Goal: Task Accomplishment & Management: Manage account settings

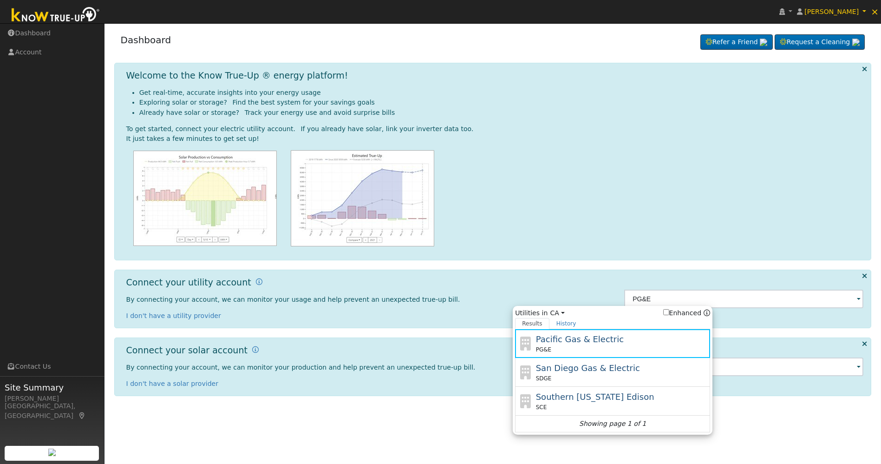
click at [589, 211] on div at bounding box center [495, 198] width 738 height 96
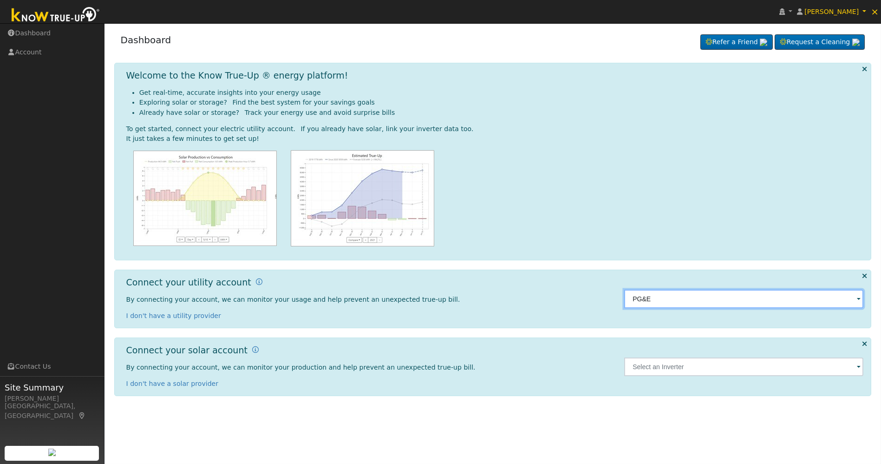
click at [702, 306] on input "PG&E" at bounding box center [743, 298] width 239 height 19
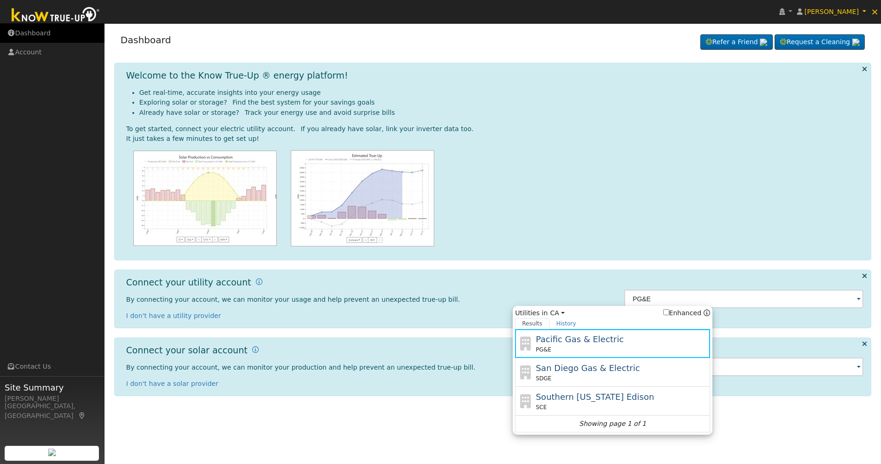
click at [34, 38] on link "Dashboard" at bounding box center [52, 33] width 105 height 19
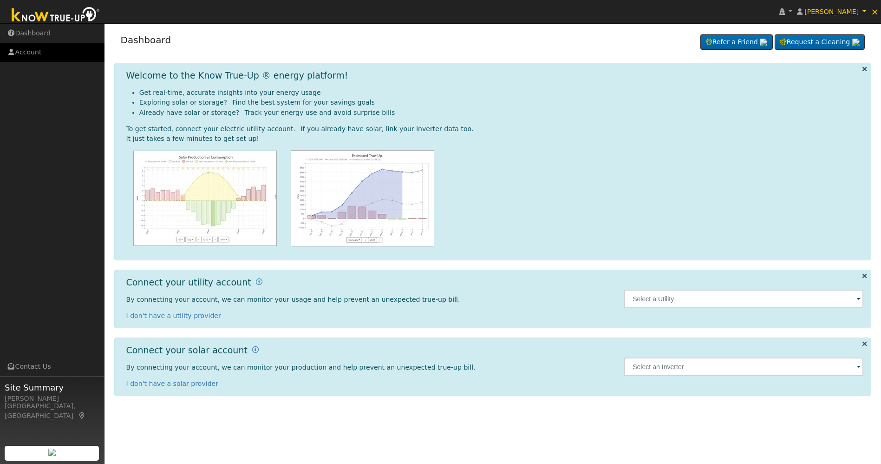
click at [32, 53] on link "Account" at bounding box center [52, 52] width 105 height 19
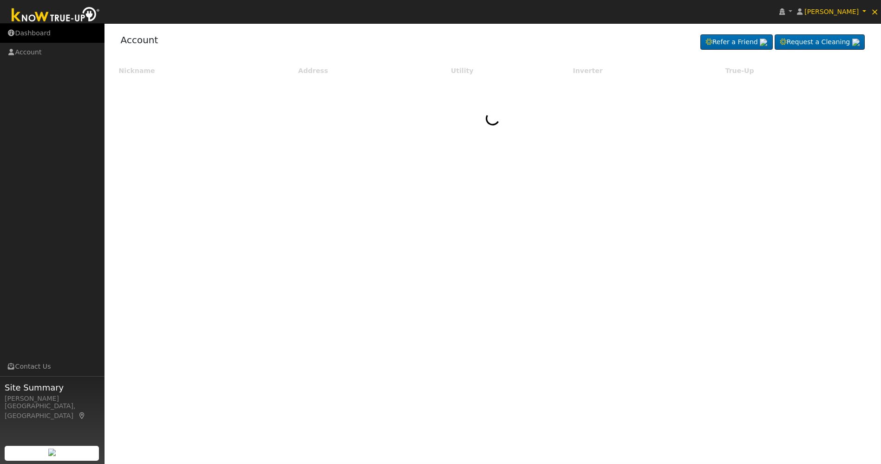
click at [44, 38] on link "Dashboard" at bounding box center [52, 33] width 105 height 19
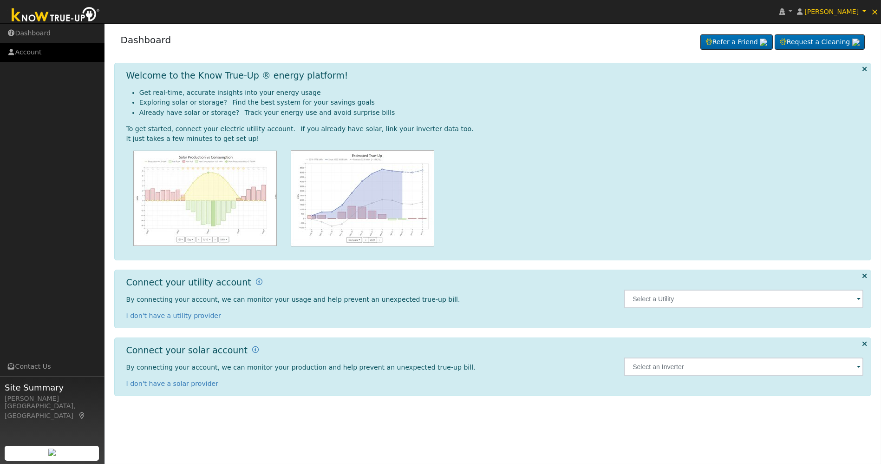
click at [24, 53] on link "Account" at bounding box center [52, 52] width 105 height 19
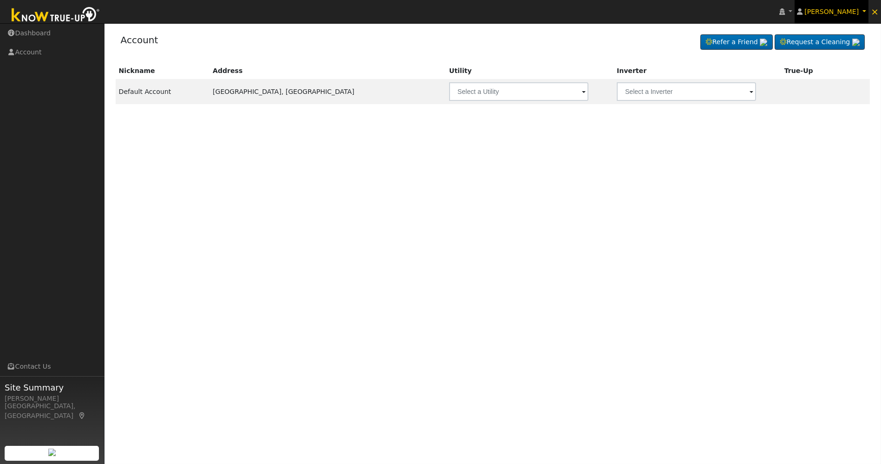
click at [864, 8] on link "[PERSON_NAME]" at bounding box center [832, 11] width 74 height 23
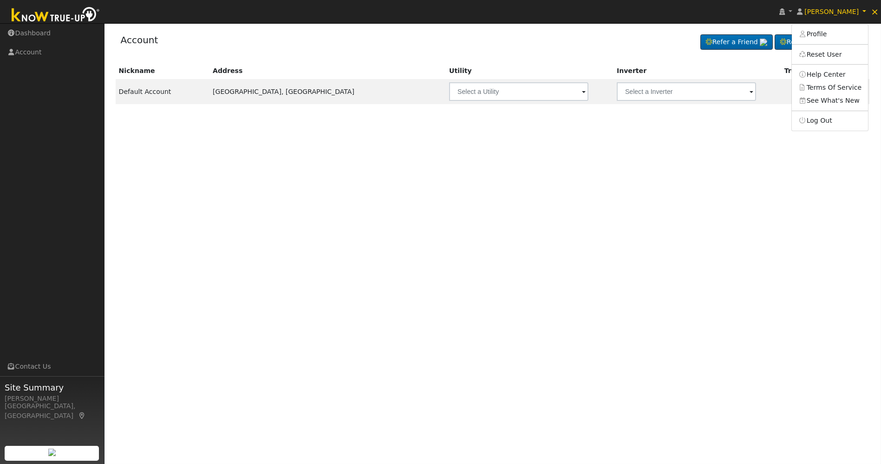
click at [758, 158] on div "Nickname Address Utility Inverter True-Up Default Account [GEOGRAPHIC_DATA], [G…" at bounding box center [493, 202] width 758 height 278
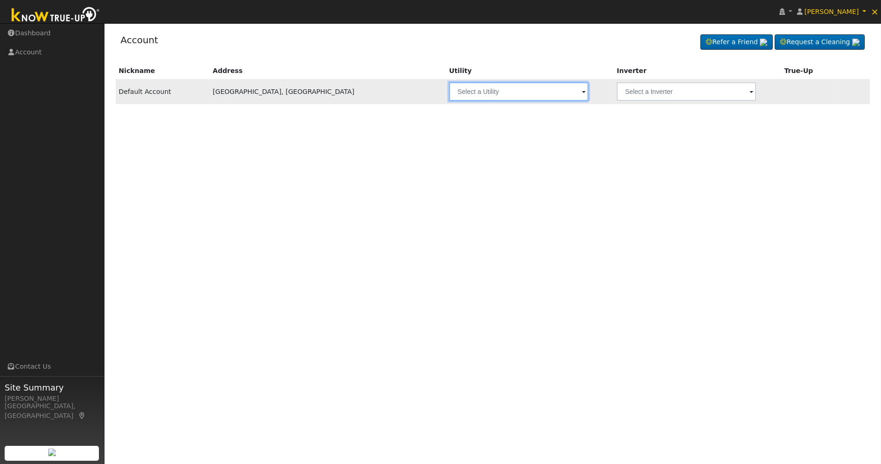
click at [449, 98] on input "text" at bounding box center [518, 91] width 139 height 19
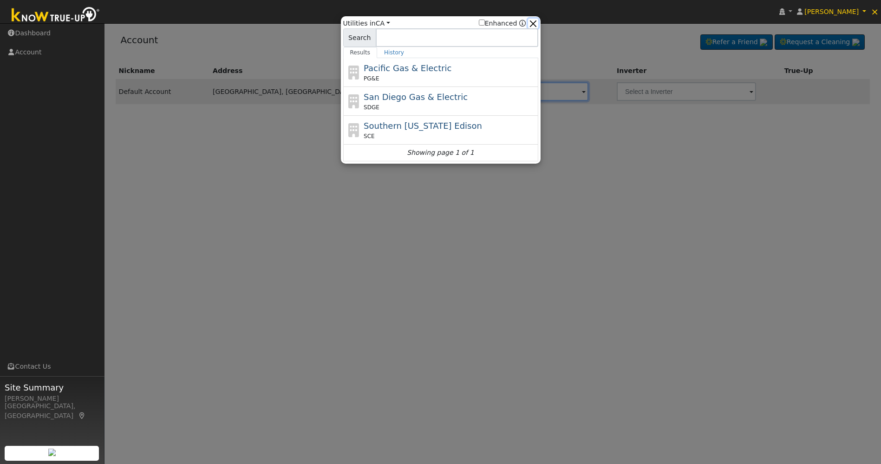
click at [535, 22] on button "button" at bounding box center [533, 24] width 10 height 10
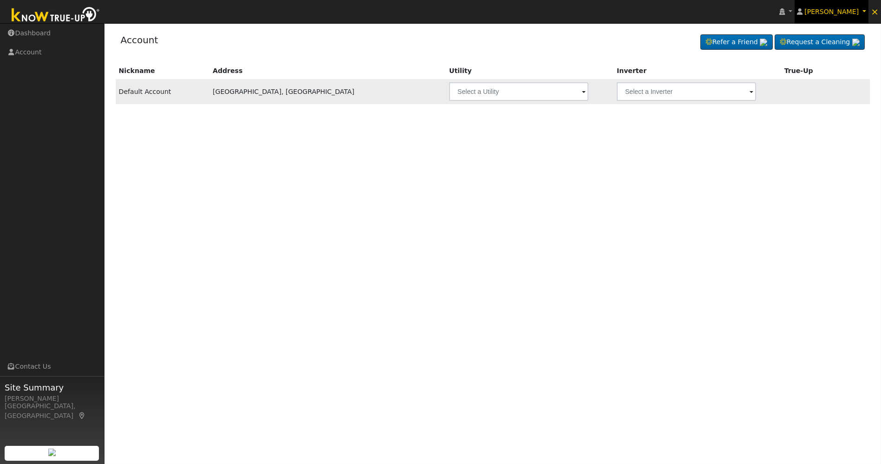
click at [865, 14] on link "Ofelia Bergstrom" at bounding box center [832, 11] width 74 height 23
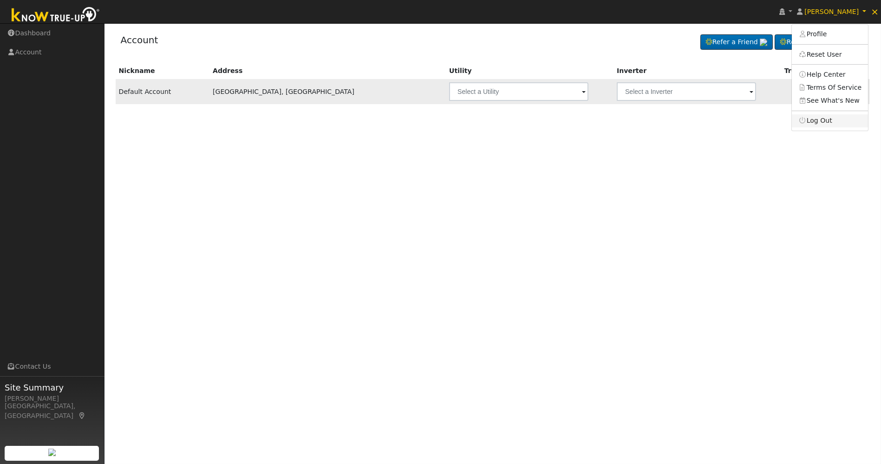
click at [827, 124] on link "Log Out" at bounding box center [830, 120] width 76 height 13
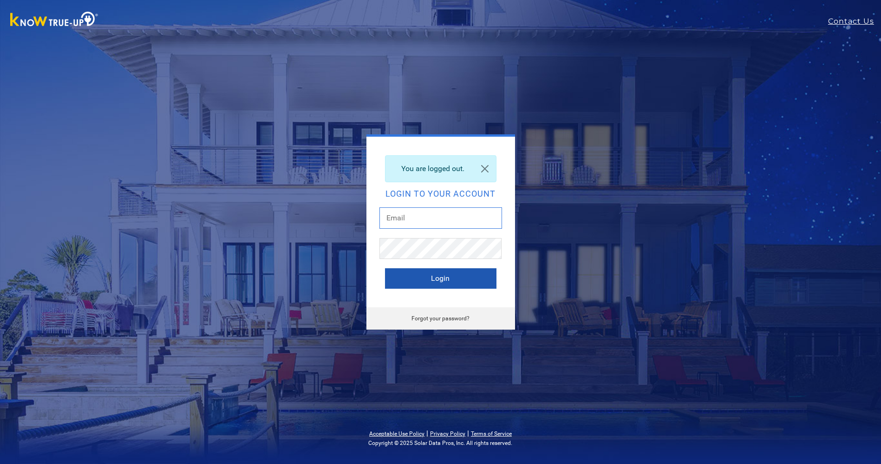
type input "[PERSON_NAME][EMAIL_ADDRESS][DOMAIN_NAME]"
click at [434, 279] on button "Login" at bounding box center [440, 278] width 111 height 20
